Goal: Task Accomplishment & Management: Manage account settings

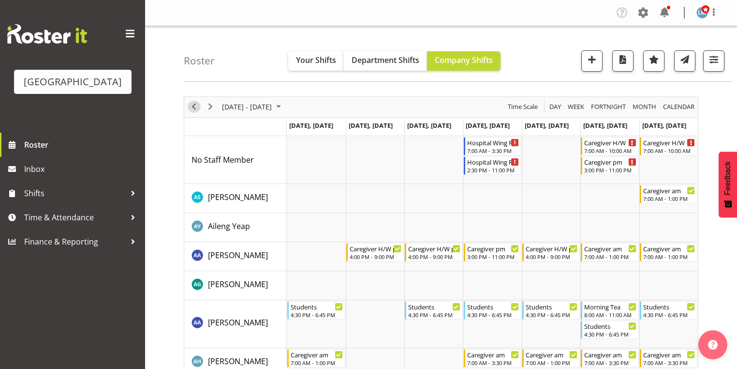
click at [193, 106] on span "Previous" at bounding box center [194, 107] width 12 height 12
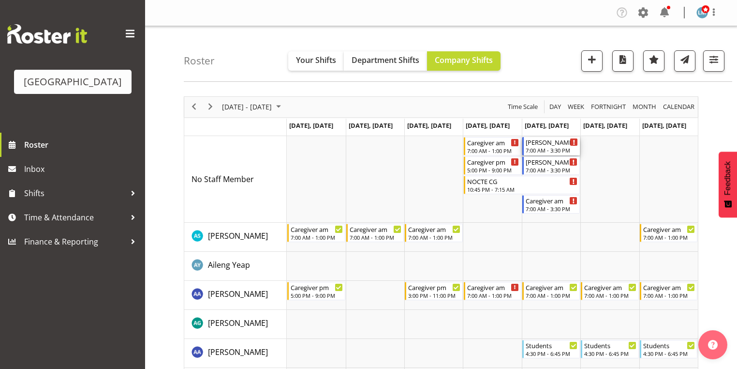
click at [545, 143] on div "[PERSON_NAME] 1 RN am" at bounding box center [552, 142] width 52 height 10
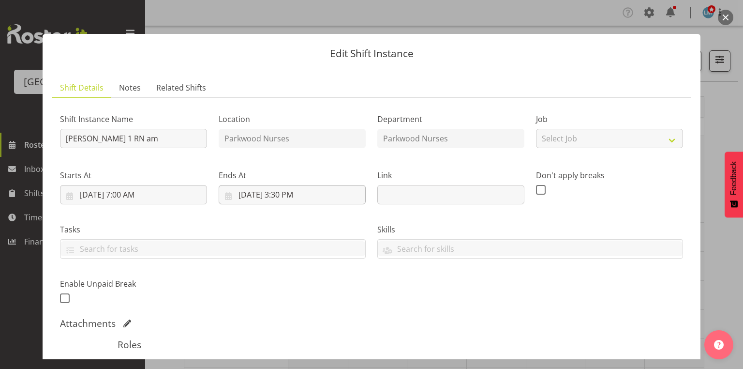
scroll to position [155, 0]
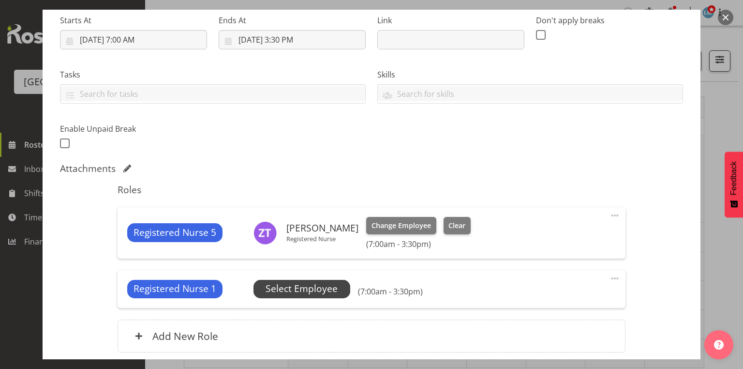
click at [299, 287] on span "Select Employee" at bounding box center [302, 289] width 72 height 14
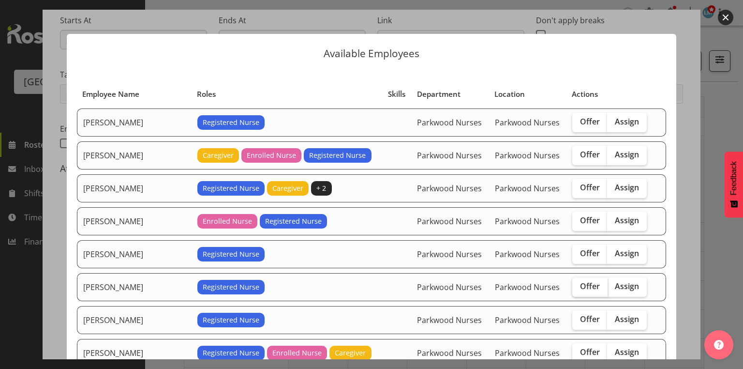
click at [583, 282] on span "Offer" at bounding box center [590, 286] width 20 height 10
click at [579, 283] on input "Offer" at bounding box center [575, 286] width 6 height 6
checkbox input "true"
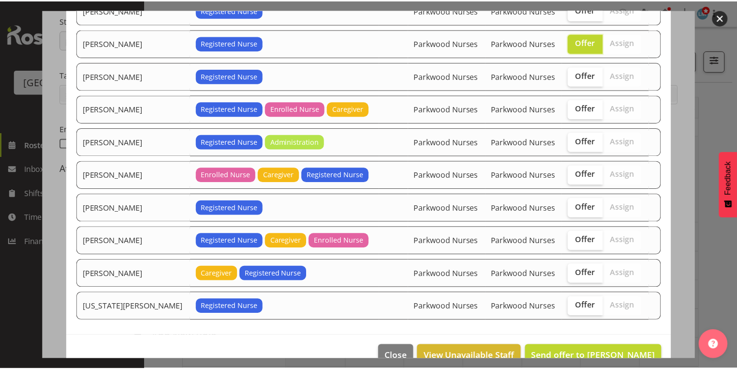
scroll to position [259, 0]
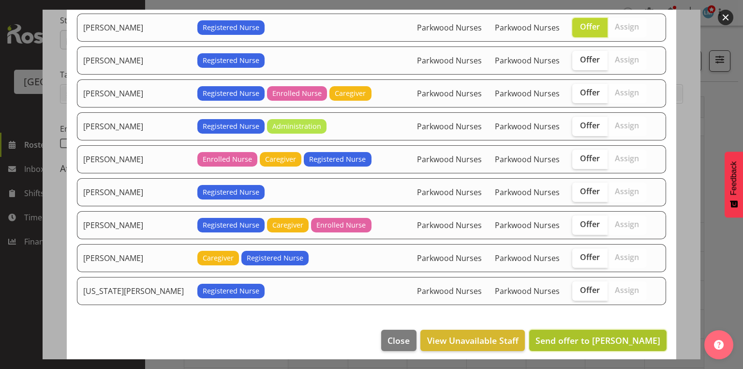
click at [602, 334] on span "Send offer to [PERSON_NAME]" at bounding box center [597, 340] width 125 height 12
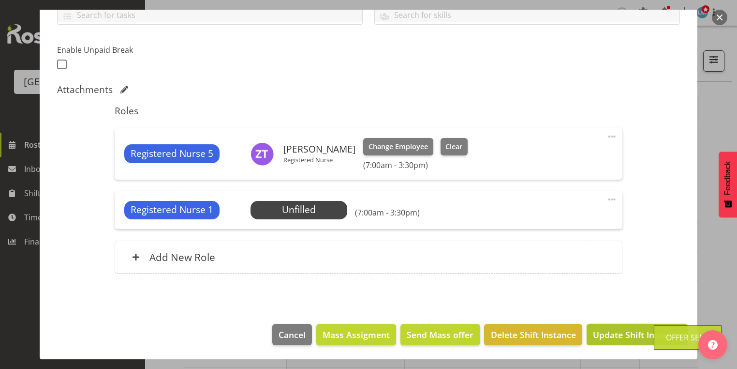
click at [608, 332] on span "Update Shift Instance" at bounding box center [637, 334] width 89 height 13
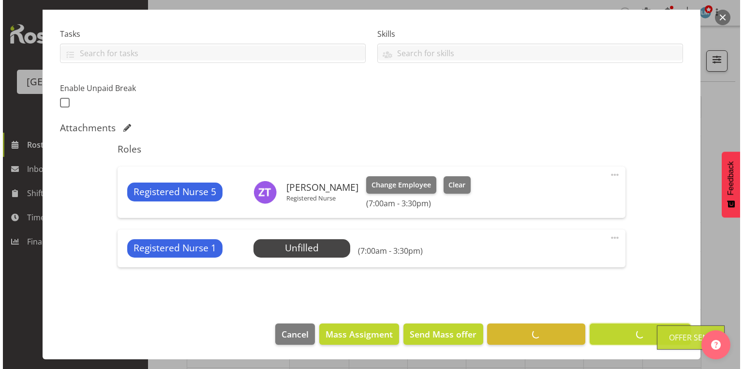
scroll to position [195, 0]
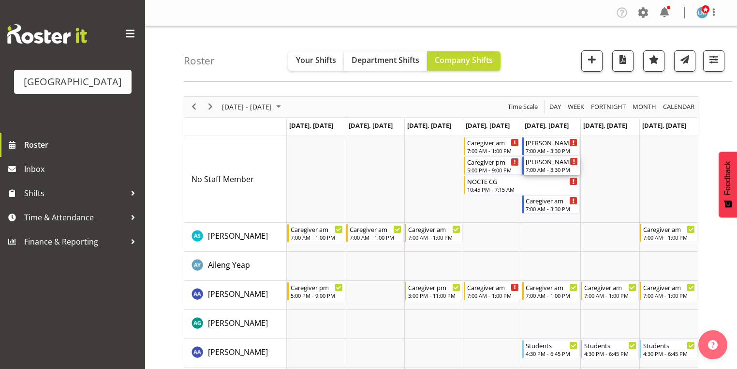
click at [532, 161] on div "[PERSON_NAME] 2 RN am" at bounding box center [552, 161] width 52 height 10
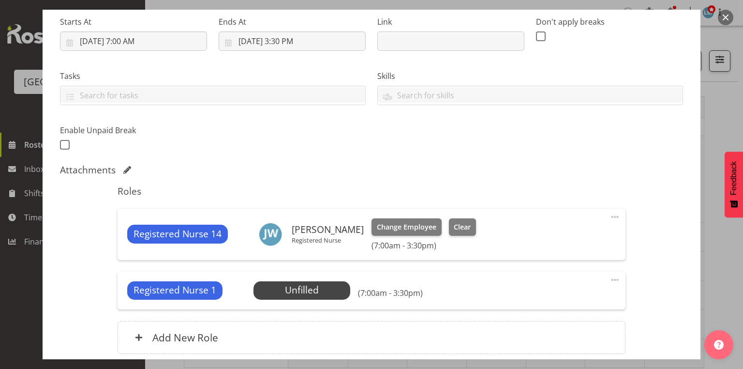
scroll to position [193, 0]
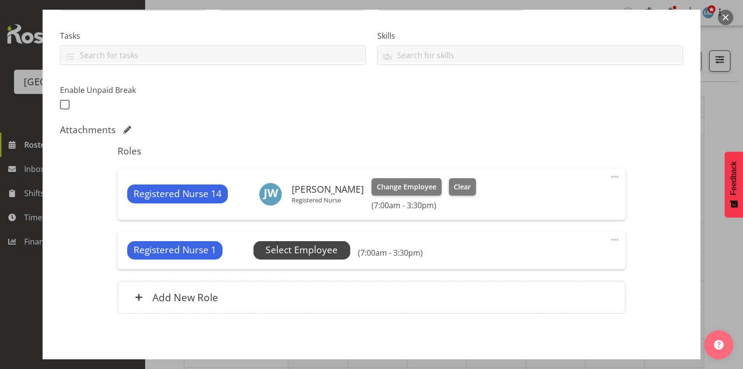
click at [306, 249] on span "Select Employee" at bounding box center [302, 250] width 72 height 14
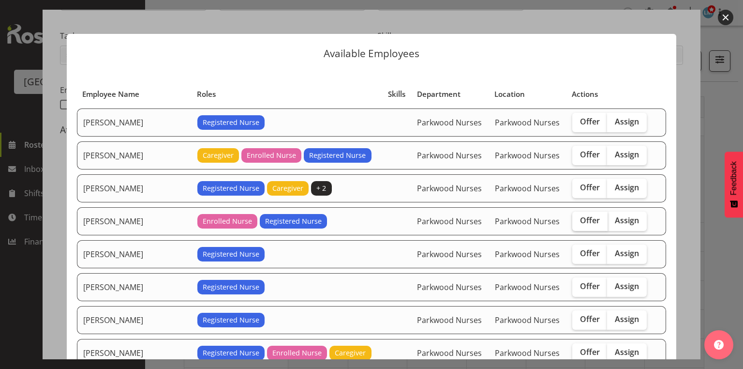
click at [580, 215] on span "Offer" at bounding box center [590, 220] width 20 height 10
click at [575, 217] on input "Offer" at bounding box center [575, 220] width 6 height 6
checkbox input "true"
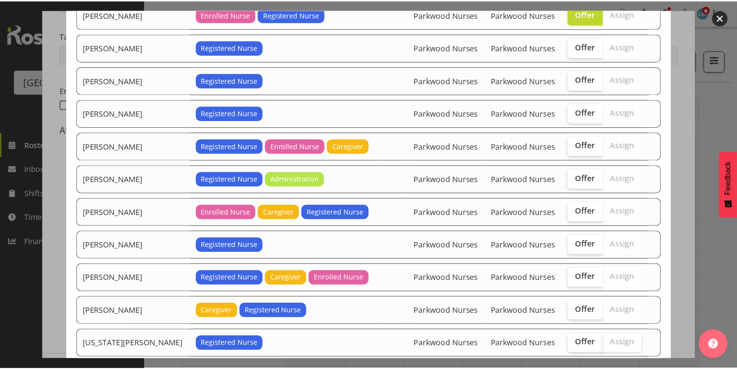
scroll to position [259, 0]
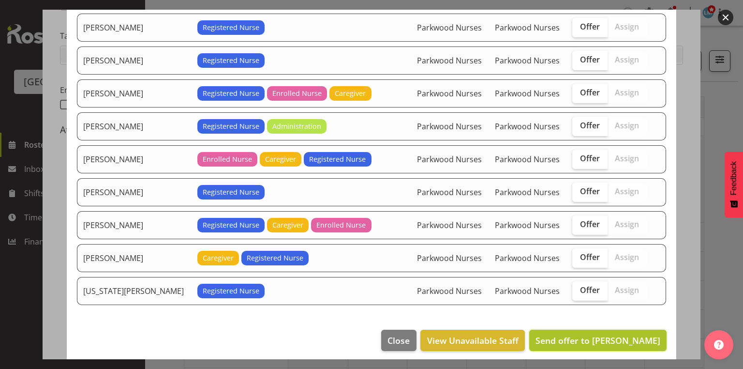
click at [594, 334] on span "Send offer to [PERSON_NAME]" at bounding box center [597, 340] width 125 height 12
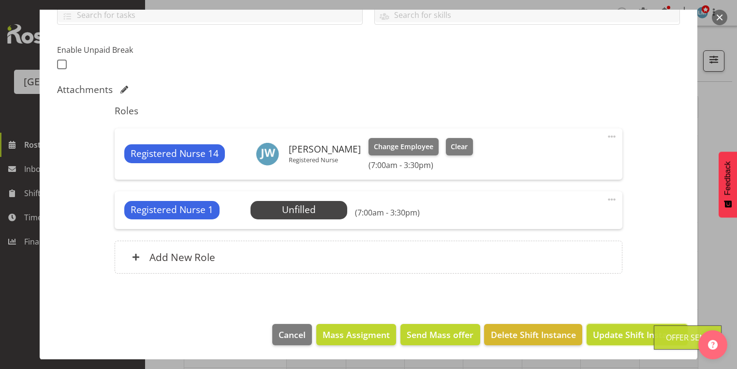
click at [594, 334] on span "Update Shift Instance" at bounding box center [637, 334] width 89 height 13
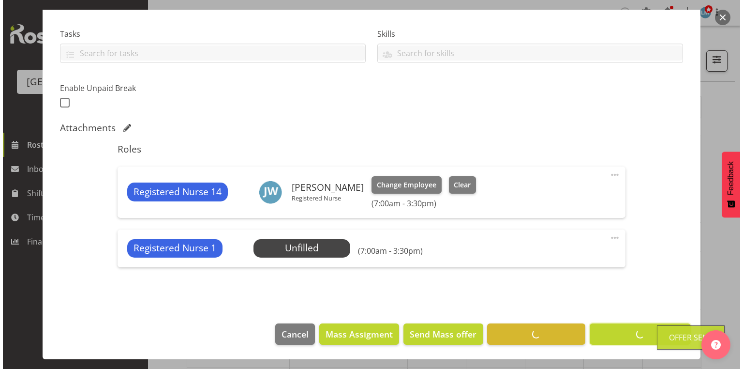
scroll to position [195, 0]
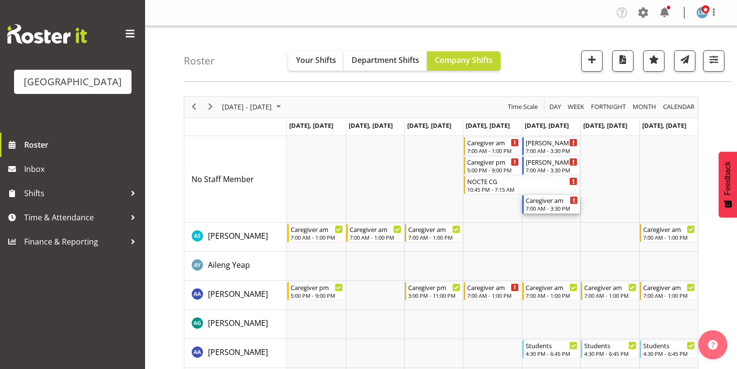
click at [550, 207] on div "7:00 AM - 3:30 PM" at bounding box center [552, 208] width 52 height 8
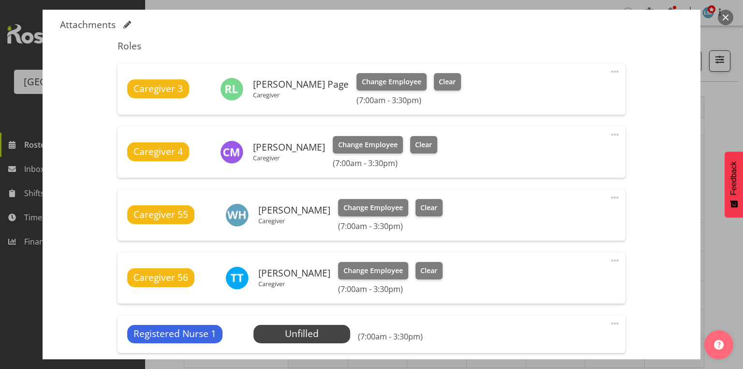
scroll to position [348, 0]
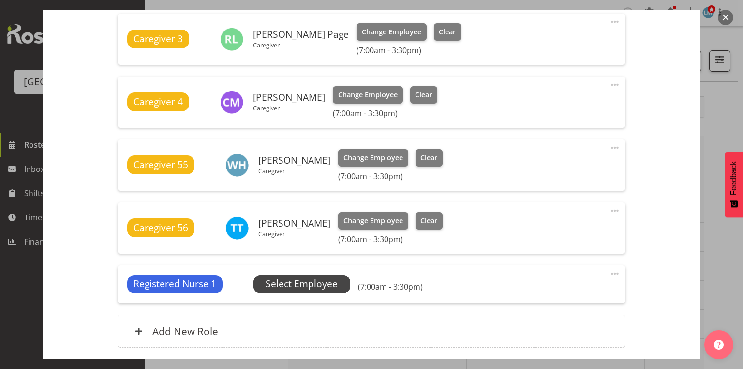
click at [313, 286] on span "Select Employee" at bounding box center [302, 284] width 72 height 14
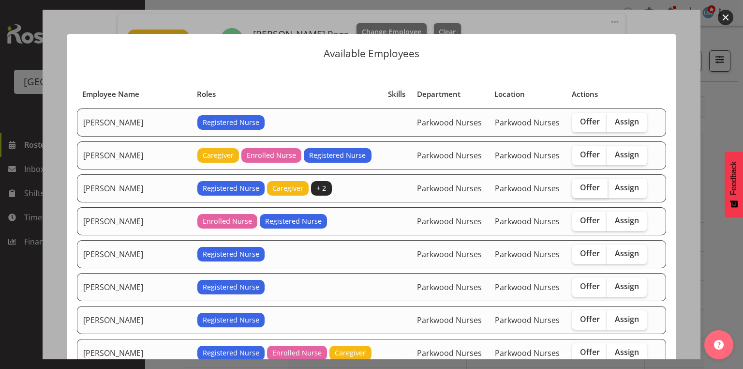
click at [580, 184] on span "Offer" at bounding box center [590, 187] width 20 height 10
click at [579, 184] on input "Offer" at bounding box center [575, 187] width 6 height 6
checkbox input "true"
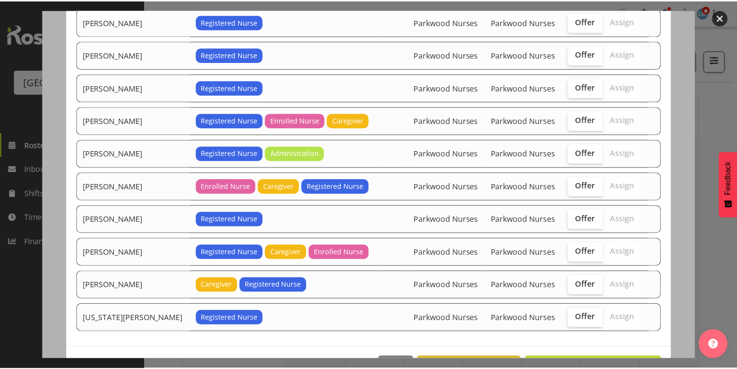
scroll to position [259, 0]
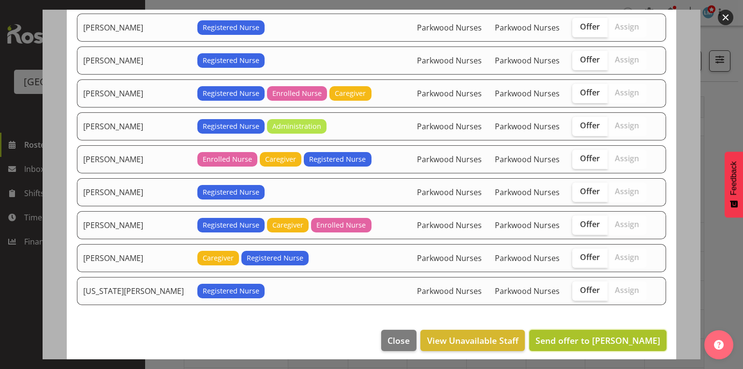
click at [604, 335] on span "Send offer to [PERSON_NAME]" at bounding box center [597, 340] width 125 height 12
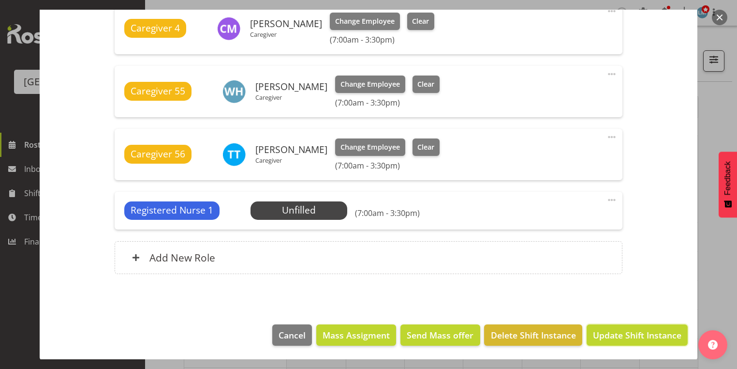
click at [604, 335] on span "Update Shift Instance" at bounding box center [637, 334] width 89 height 13
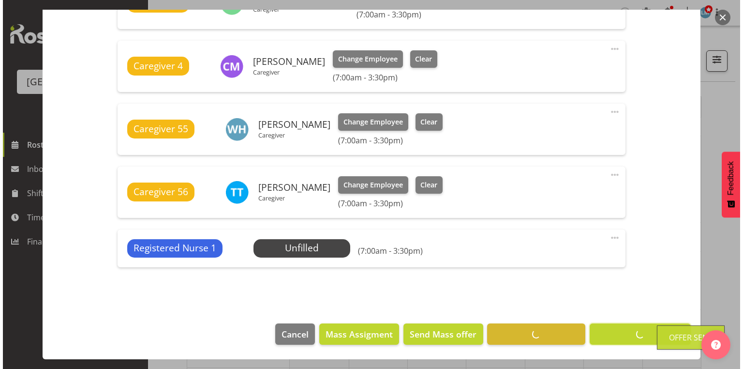
scroll to position [384, 0]
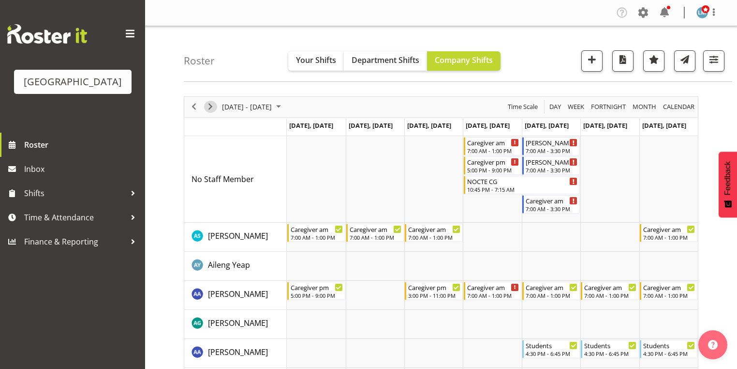
click at [209, 106] on span "Next" at bounding box center [211, 107] width 12 height 12
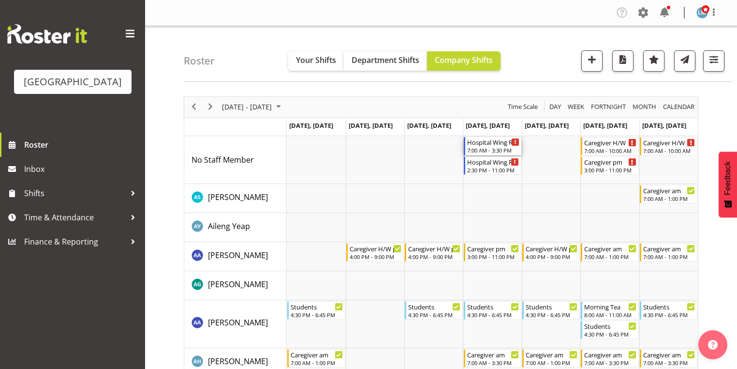
click at [486, 143] on div "Hospital Wing RN" at bounding box center [493, 142] width 52 height 10
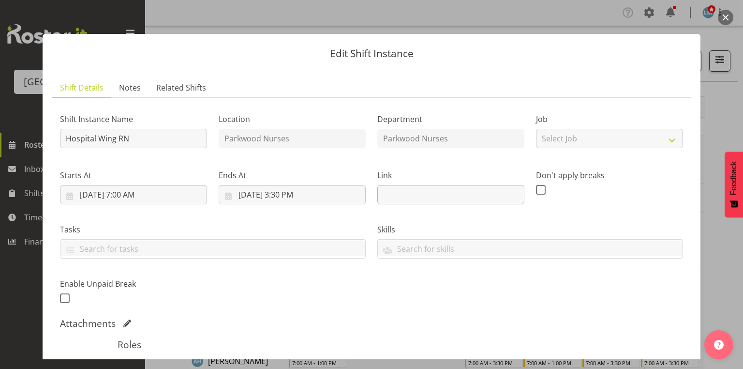
scroll to position [155, 0]
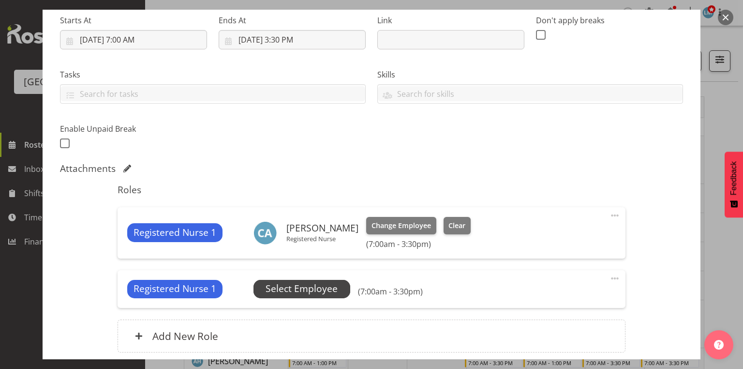
click at [294, 286] on span "Select Employee" at bounding box center [302, 289] width 72 height 14
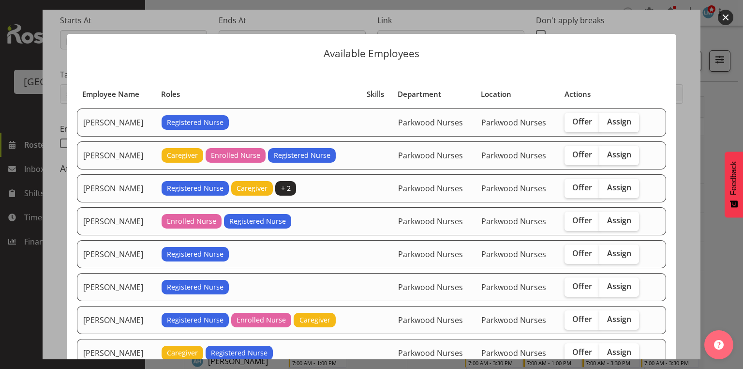
click at [725, 12] on button "button" at bounding box center [725, 17] width 15 height 15
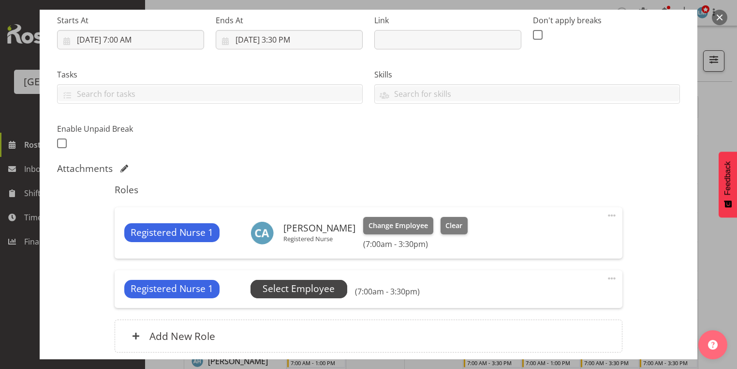
click at [289, 291] on span "Select Employee" at bounding box center [299, 289] width 72 height 14
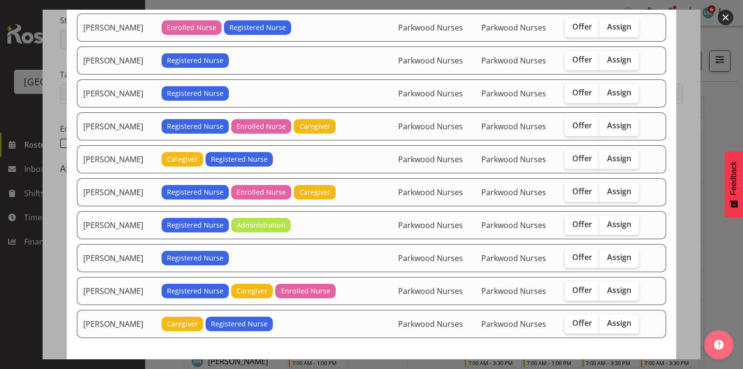
scroll to position [226, 0]
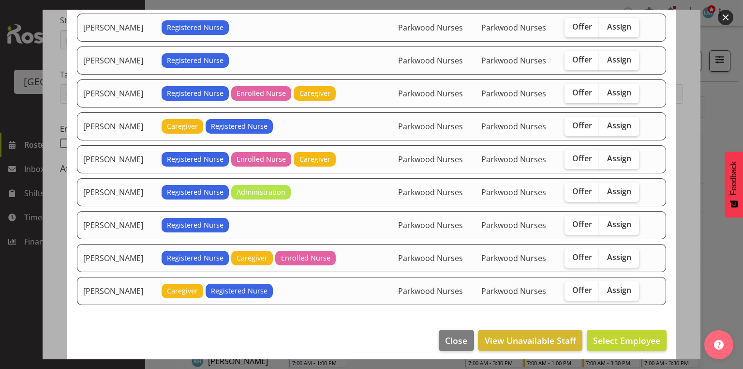
click at [726, 17] on button "button" at bounding box center [725, 17] width 15 height 15
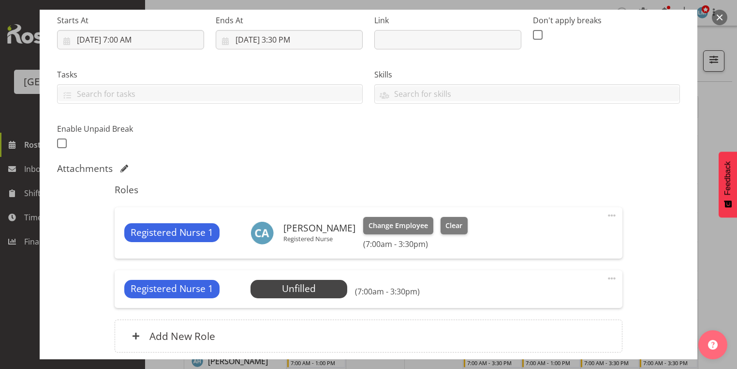
click at [716, 12] on button "button" at bounding box center [719, 17] width 15 height 15
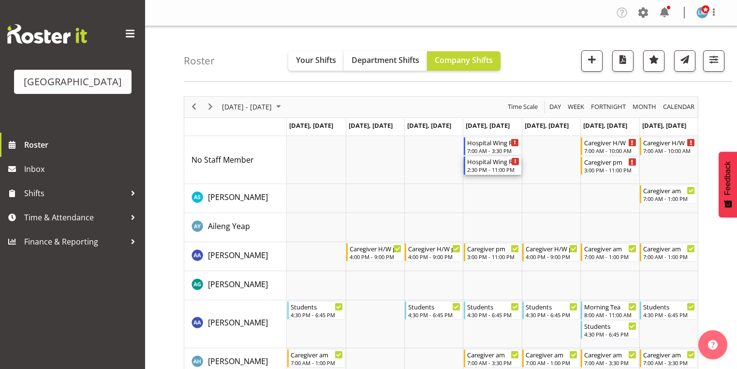
click at [482, 170] on div "2:30 PM - 11:00 PM" at bounding box center [493, 169] width 52 height 8
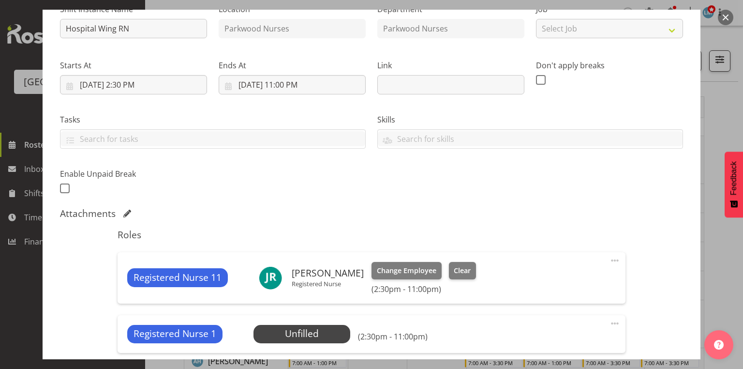
scroll to position [155, 0]
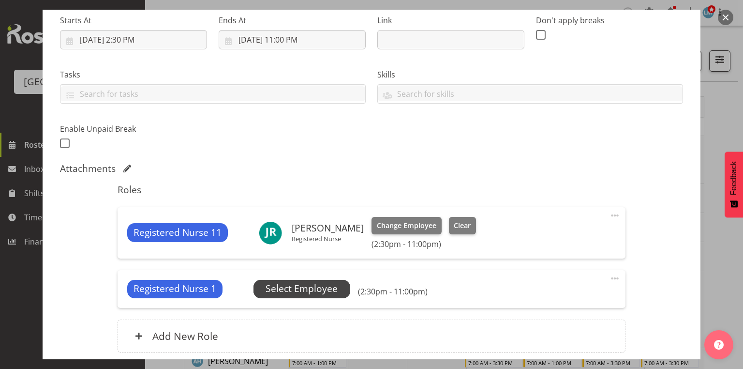
click at [325, 287] on span "Select Employee" at bounding box center [302, 289] width 72 height 14
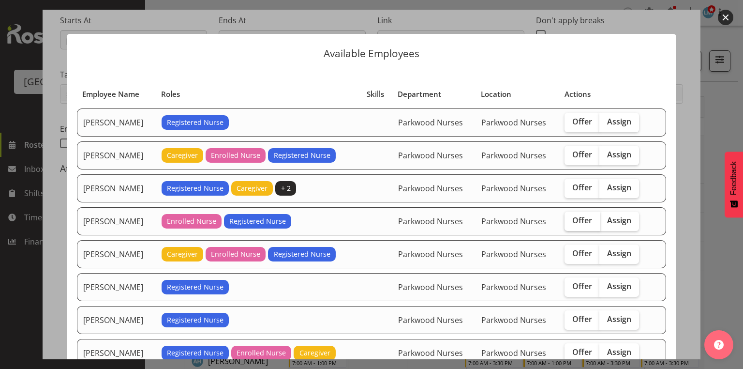
click at [580, 217] on span "Offer" at bounding box center [582, 220] width 20 height 10
click at [571, 217] on input "Offer" at bounding box center [567, 220] width 6 height 6
checkbox input "true"
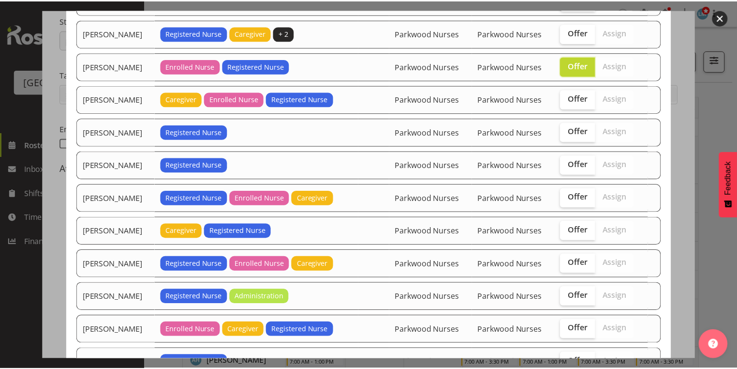
scroll to position [292, 0]
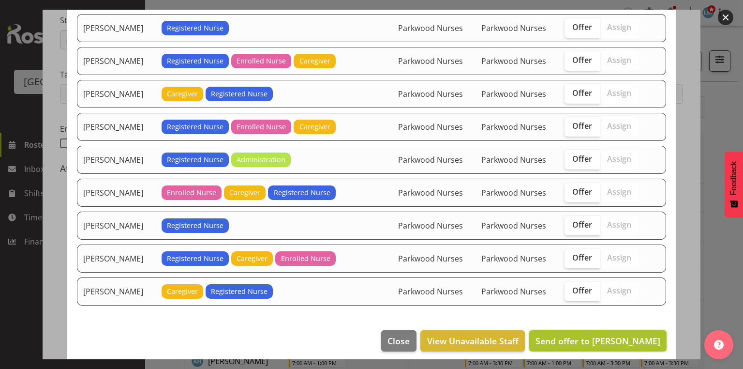
click at [597, 335] on span "Send offer to [PERSON_NAME]" at bounding box center [597, 341] width 125 height 12
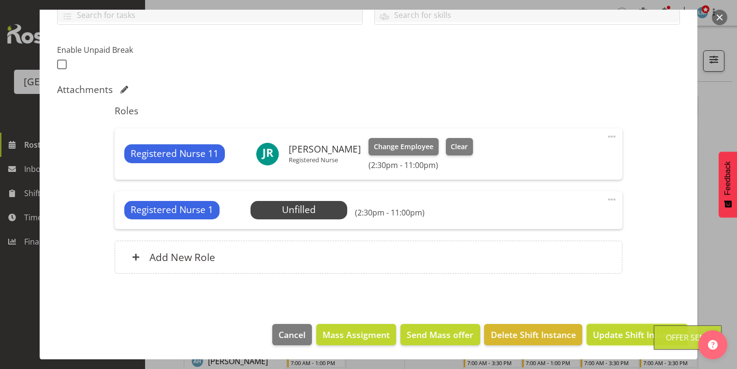
click at [597, 332] on span "Update Shift Instance" at bounding box center [637, 334] width 89 height 13
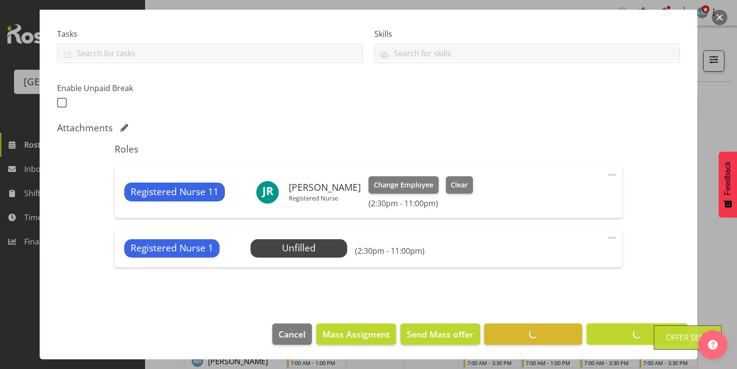
scroll to position [195, 0]
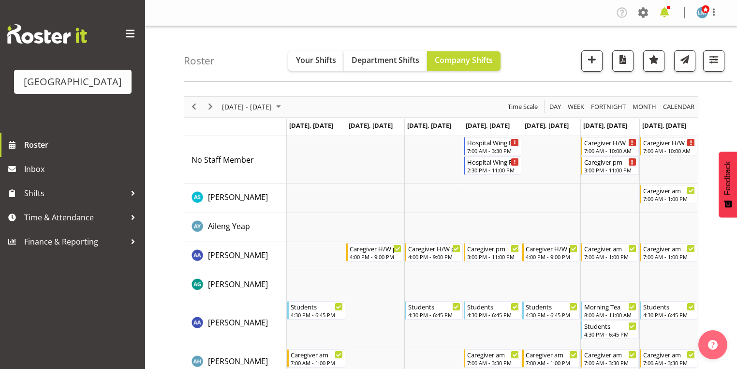
click at [661, 14] on span at bounding box center [664, 12] width 15 height 15
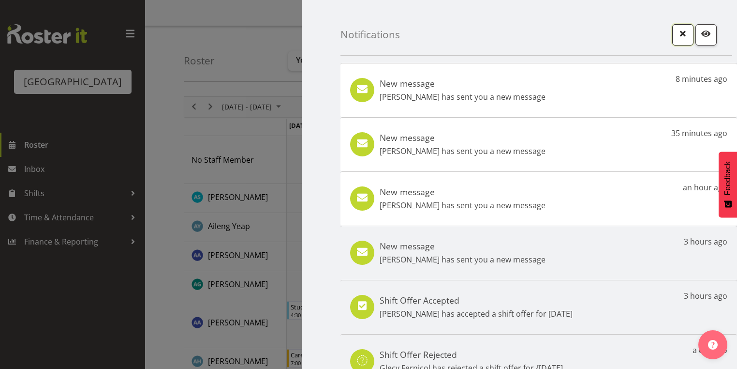
click at [677, 36] on span "button" at bounding box center [683, 33] width 13 height 13
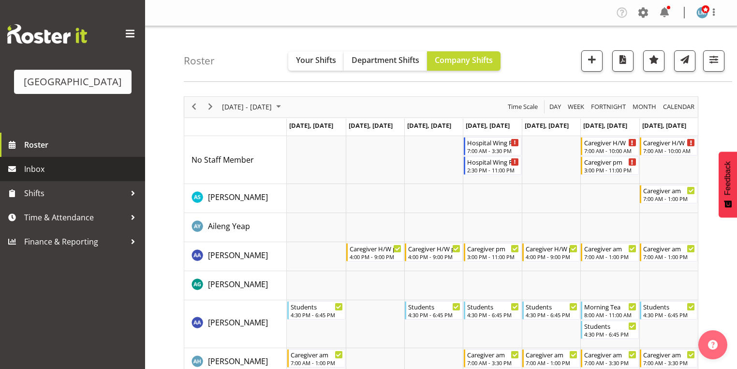
click at [43, 176] on span "Inbox" at bounding box center [82, 169] width 116 height 15
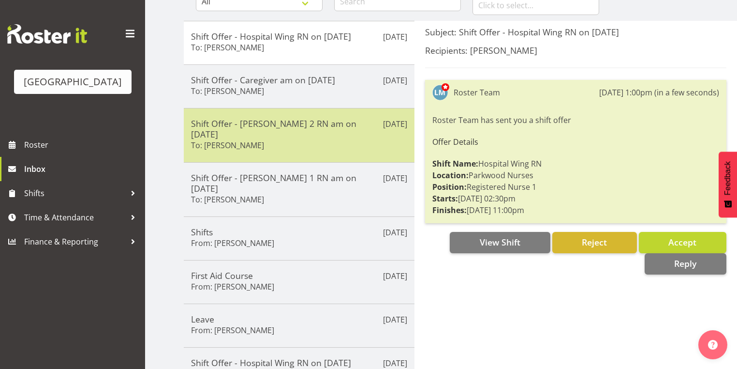
scroll to position [116, 0]
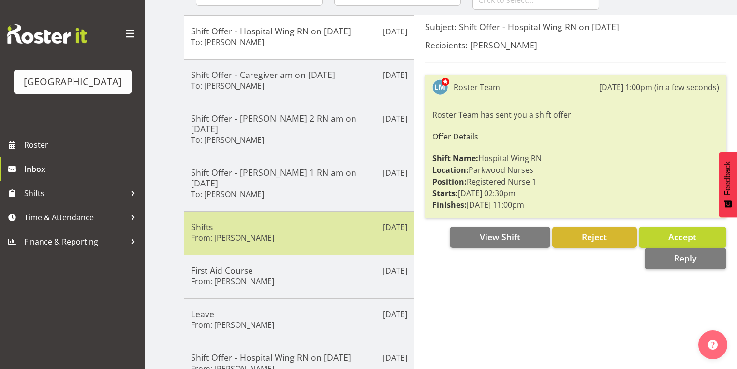
click at [317, 221] on h5 "Shifts" at bounding box center [299, 226] width 216 height 11
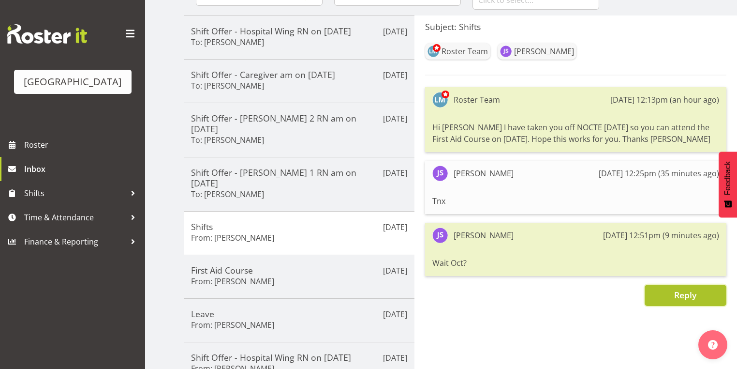
click at [672, 295] on button "Reply" at bounding box center [686, 294] width 82 height 21
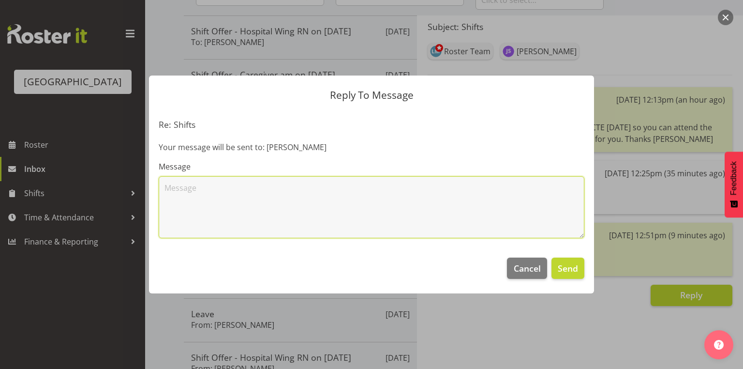
click at [368, 213] on textarea at bounding box center [372, 207] width 426 height 62
type textarea "yes 3 October"
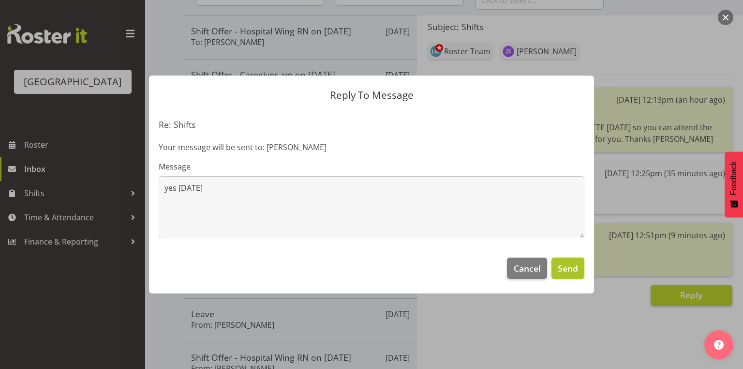
click at [555, 269] on button "Send" at bounding box center [567, 267] width 33 height 21
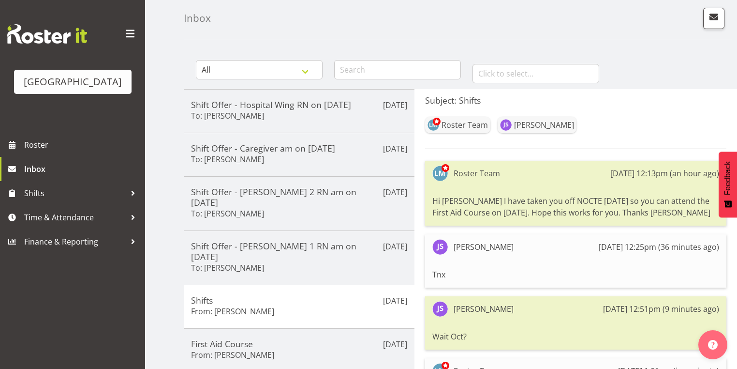
scroll to position [0, 0]
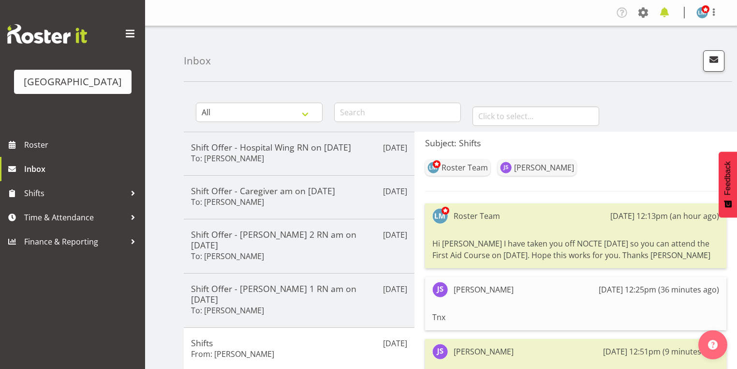
click at [668, 10] on span at bounding box center [664, 12] width 15 height 15
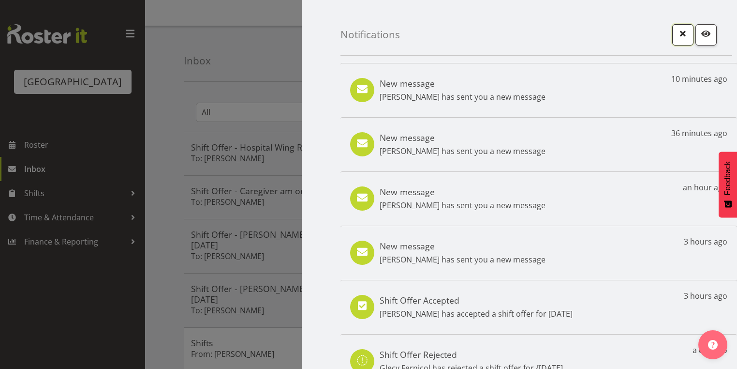
click at [677, 35] on span "button" at bounding box center [683, 33] width 13 height 13
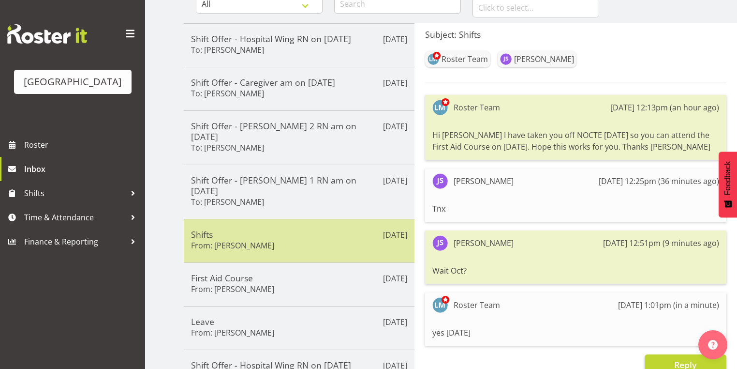
scroll to position [155, 0]
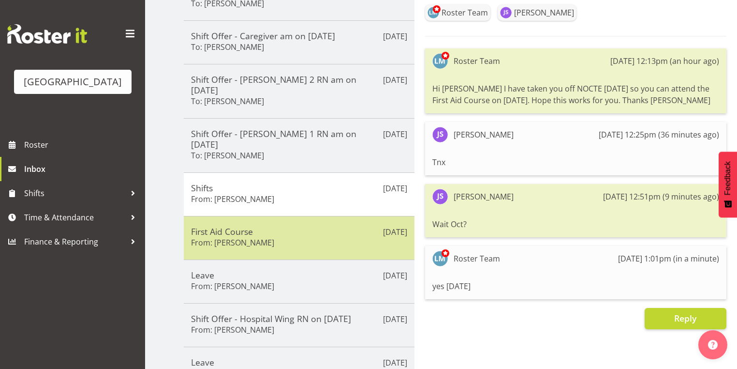
click at [316, 226] on h5 "First Aid Course" at bounding box center [299, 231] width 216 height 11
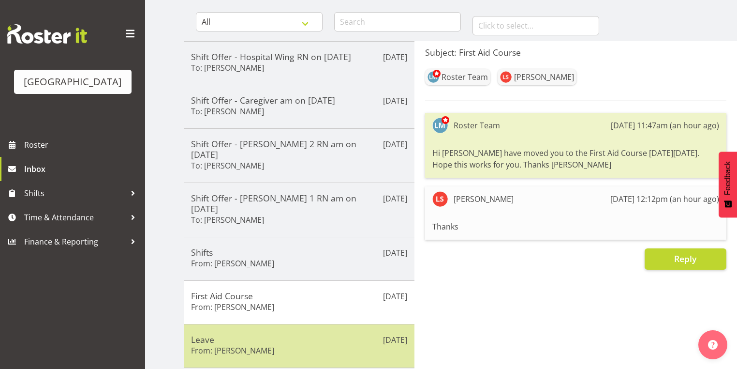
scroll to position [0, 0]
